Goal: Register for event/course

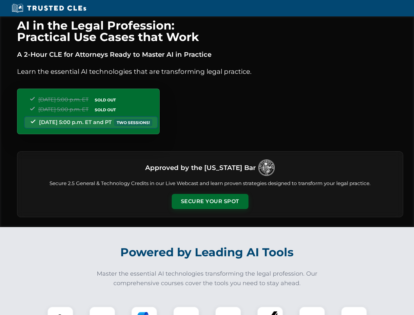
click at [210, 201] on button "Secure Your Spot" at bounding box center [210, 201] width 77 height 15
click at [60, 311] on img at bounding box center [60, 319] width 19 height 19
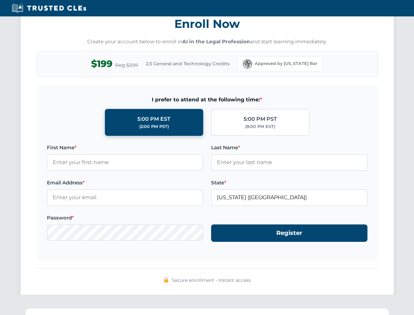
scroll to position [644, 0]
